Goal: Check status: Check status

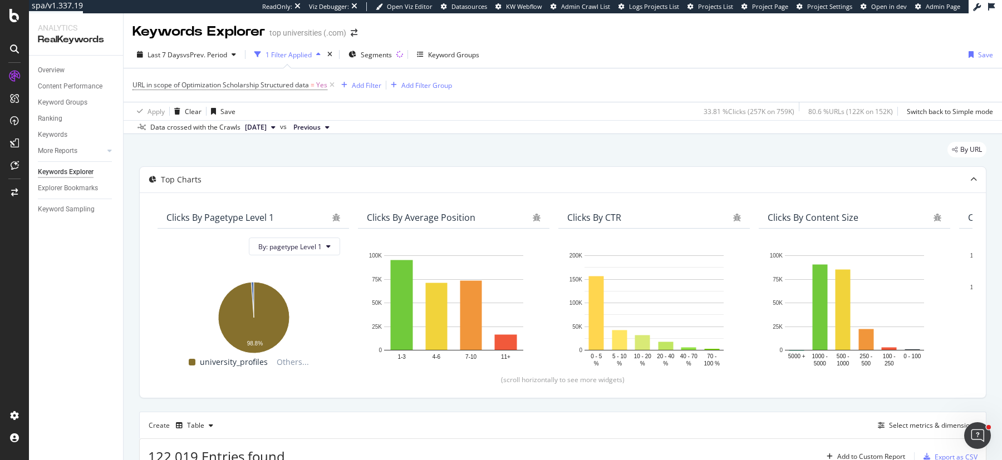
scroll to position [258, 0]
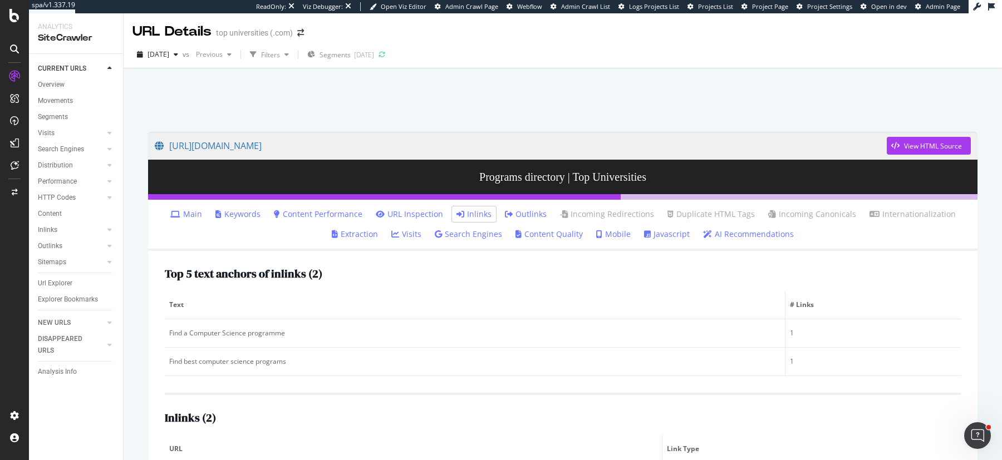
scroll to position [89, 0]
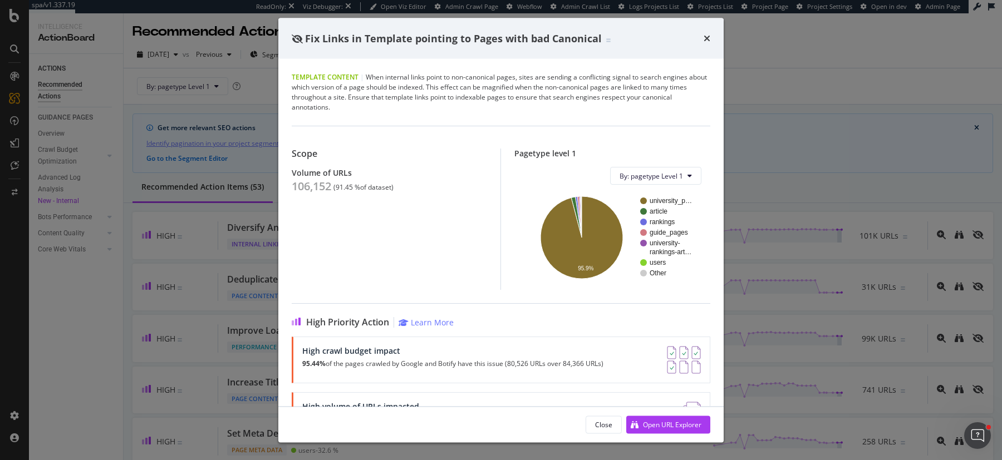
scroll to position [263, 0]
